Goal: Navigation & Orientation: Find specific page/section

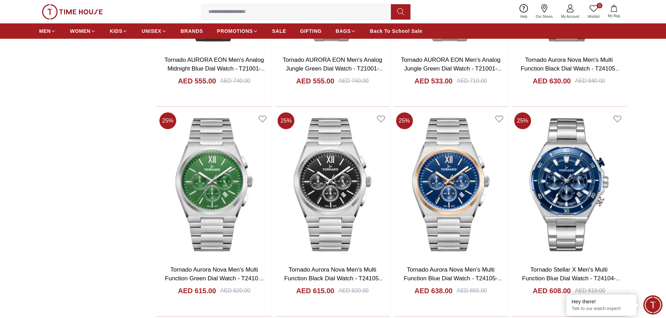
scroll to position [1153, 0]
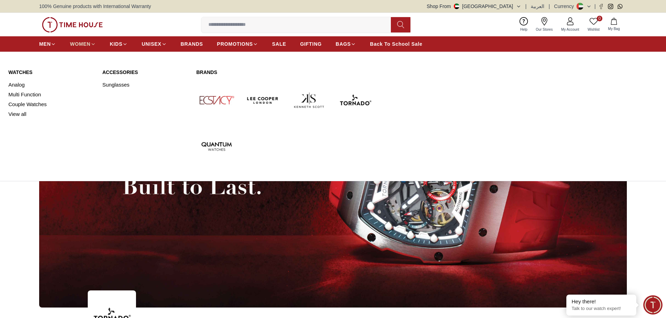
click at [74, 42] on span "WOMEN" at bounding box center [80, 44] width 21 height 7
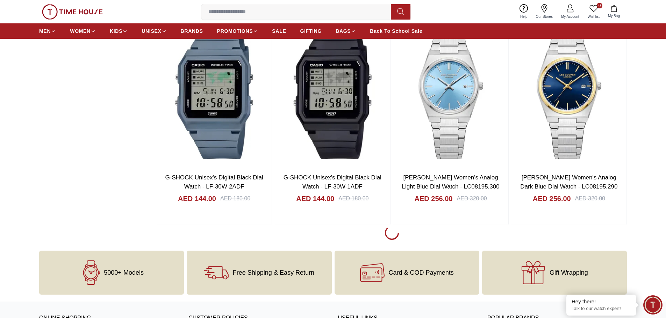
scroll to position [944, 0]
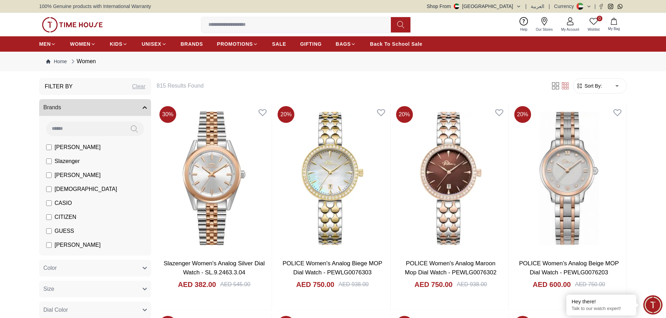
scroll to position [944, 0]
